Goal: Find specific page/section: Find specific page/section

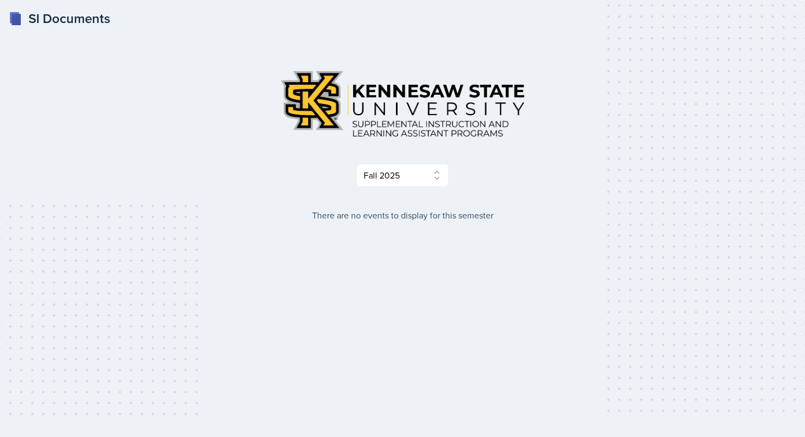
click at [408, 180] on select "Select Semester Fall 2025 Summer 2025 Spring 2025 Fall 2024 Summer 2024 Spring …" at bounding box center [402, 175] width 92 height 23
select select "e2039551-f485-4c1b-a525-5b9893bb04c4"
click at [356, 164] on select "Select Semester Fall 2025 Summer 2025 Spring 2025 Fall 2024 Summer 2024 Spring …" at bounding box center [402, 175] width 92 height 23
click at [402, 168] on select "Select Semester Fall 2025 Summer 2025 Spring 2025 Fall 2024 Summer 2024 Spring …" at bounding box center [402, 175] width 92 height 23
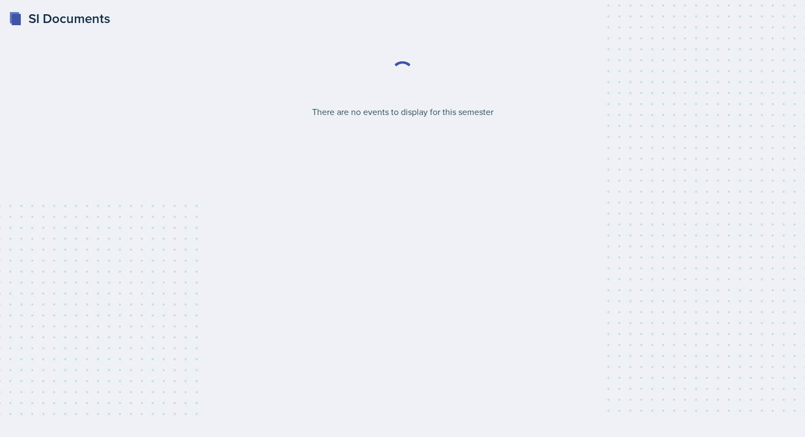
select select "2bed604d-1099-4043-b1bc-2365e8740244"
